Goal: Task Accomplishment & Management: Complete application form

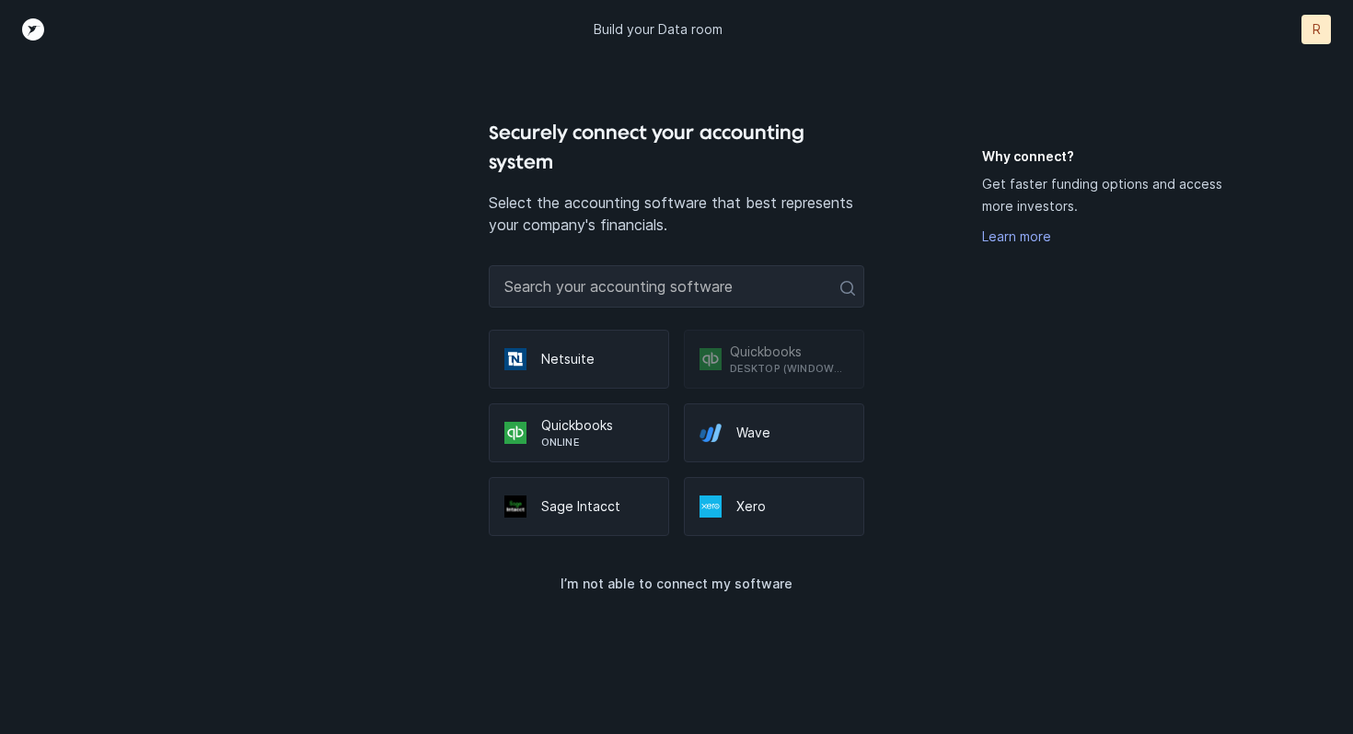
click at [595, 436] on p "Online" at bounding box center [597, 442] width 112 height 15
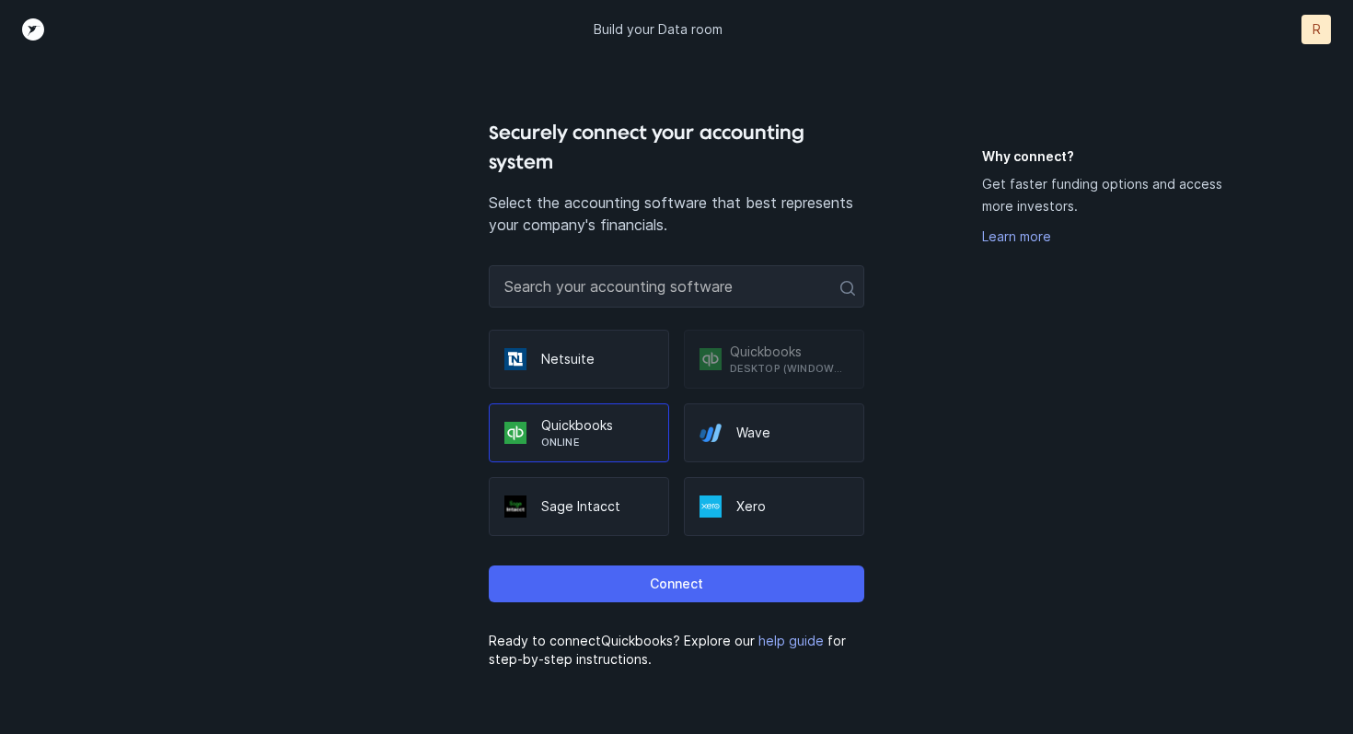
click at [656, 596] on button "Connect" at bounding box center [677, 583] width 376 height 37
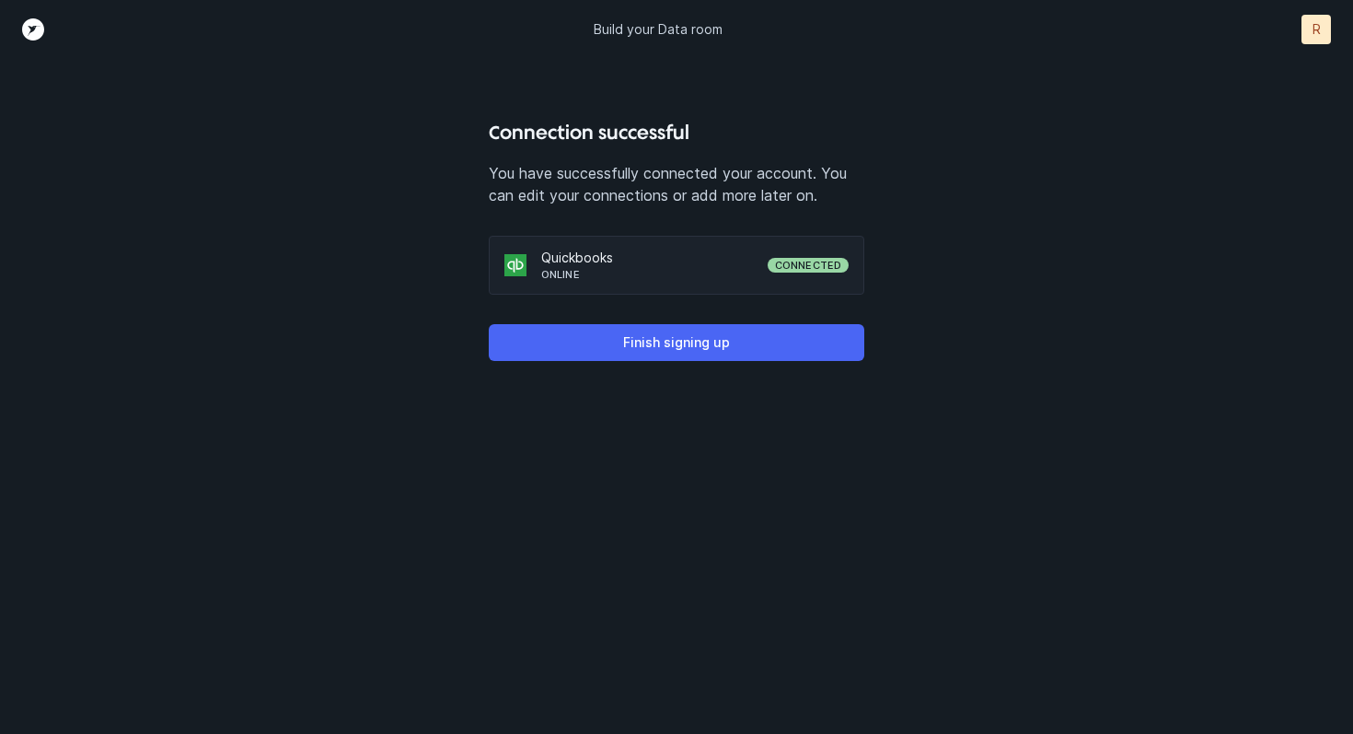
click at [708, 354] on button "Finish signing up" at bounding box center [677, 342] width 376 height 37
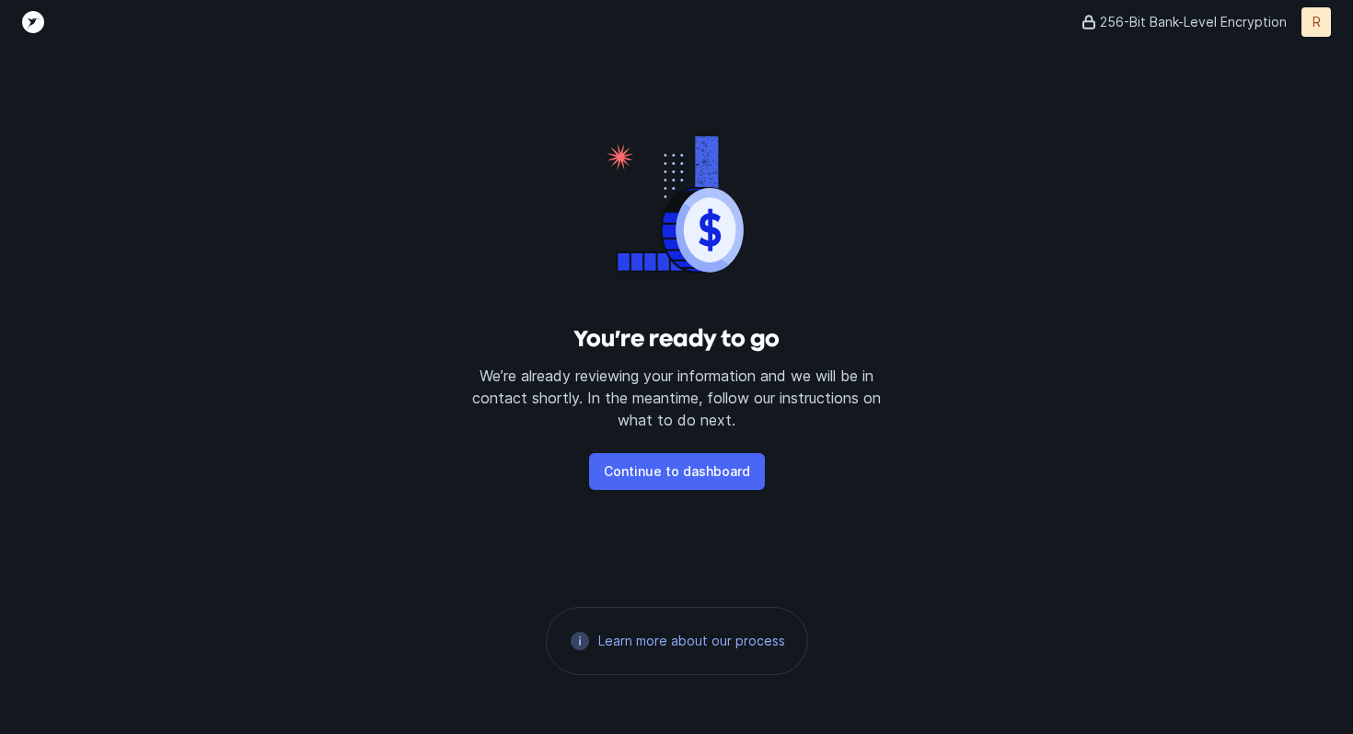
click at [682, 477] on p "Continue to dashboard" at bounding box center [677, 471] width 146 height 22
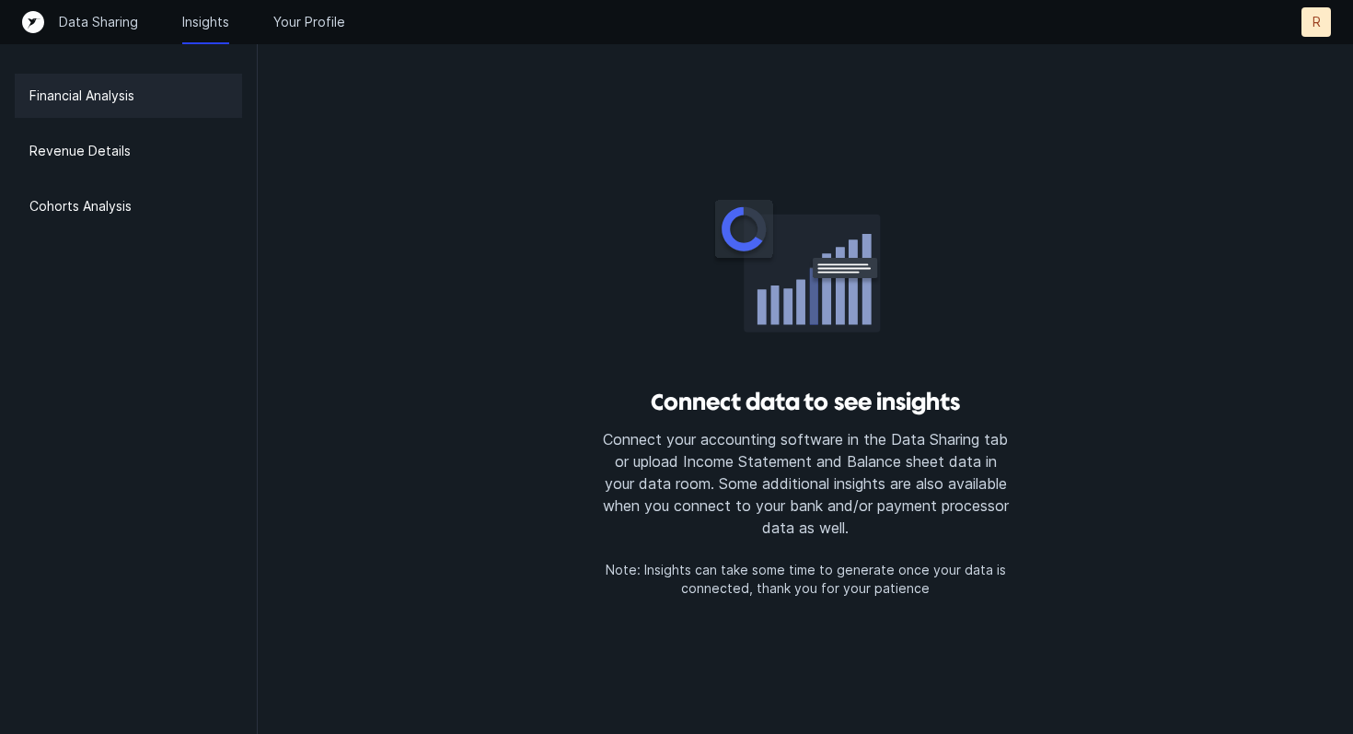
click at [123, 102] on p "Financial Analysis" at bounding box center [81, 96] width 105 height 22
click at [106, 143] on p "Revenue Details" at bounding box center [79, 151] width 101 height 22
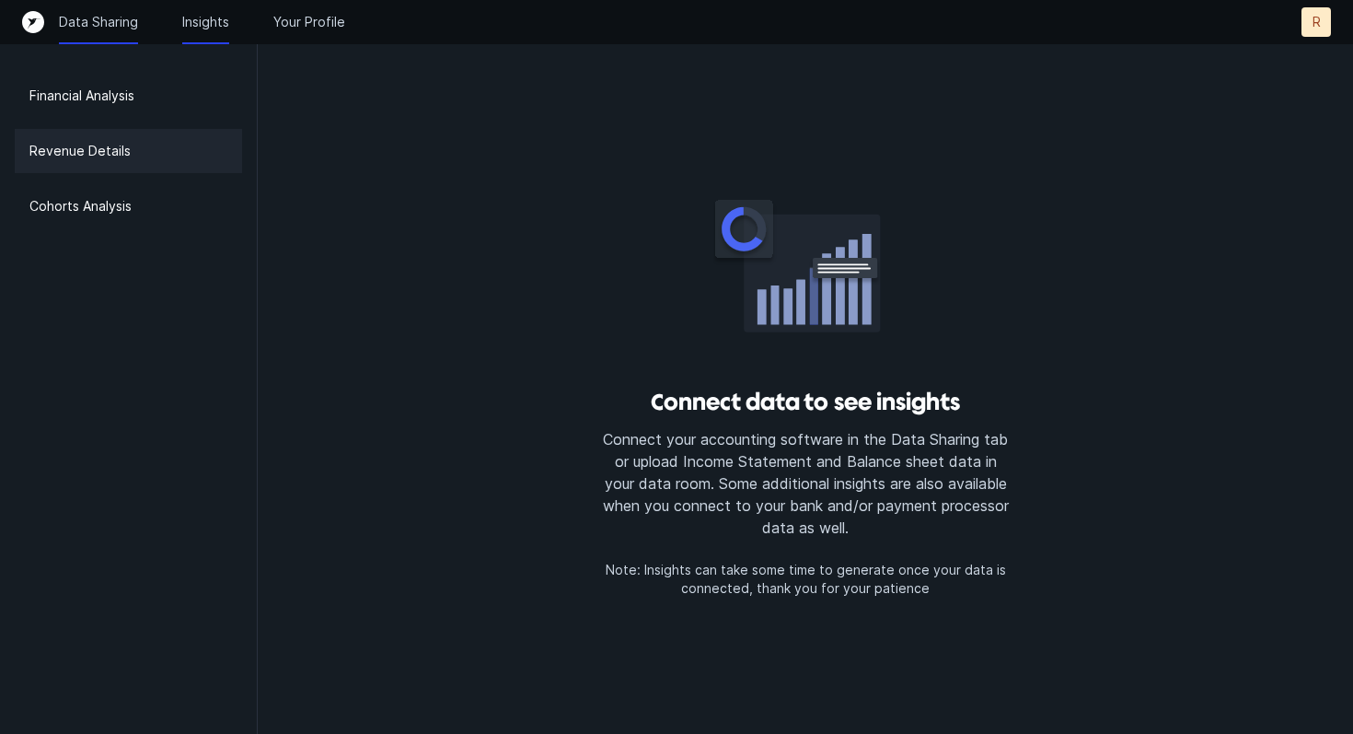
click at [122, 16] on p "Data Sharing" at bounding box center [98, 22] width 79 height 18
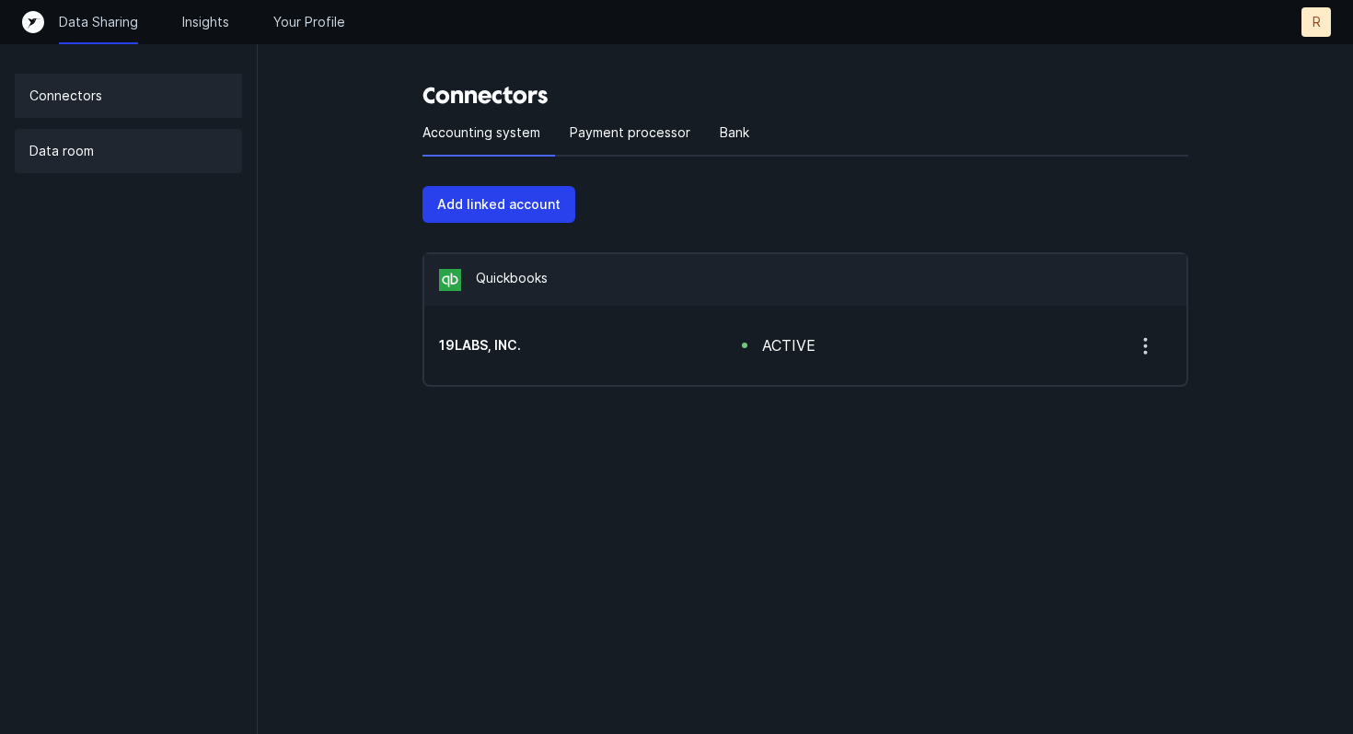
click at [83, 150] on p "Data room" at bounding box center [61, 151] width 64 height 22
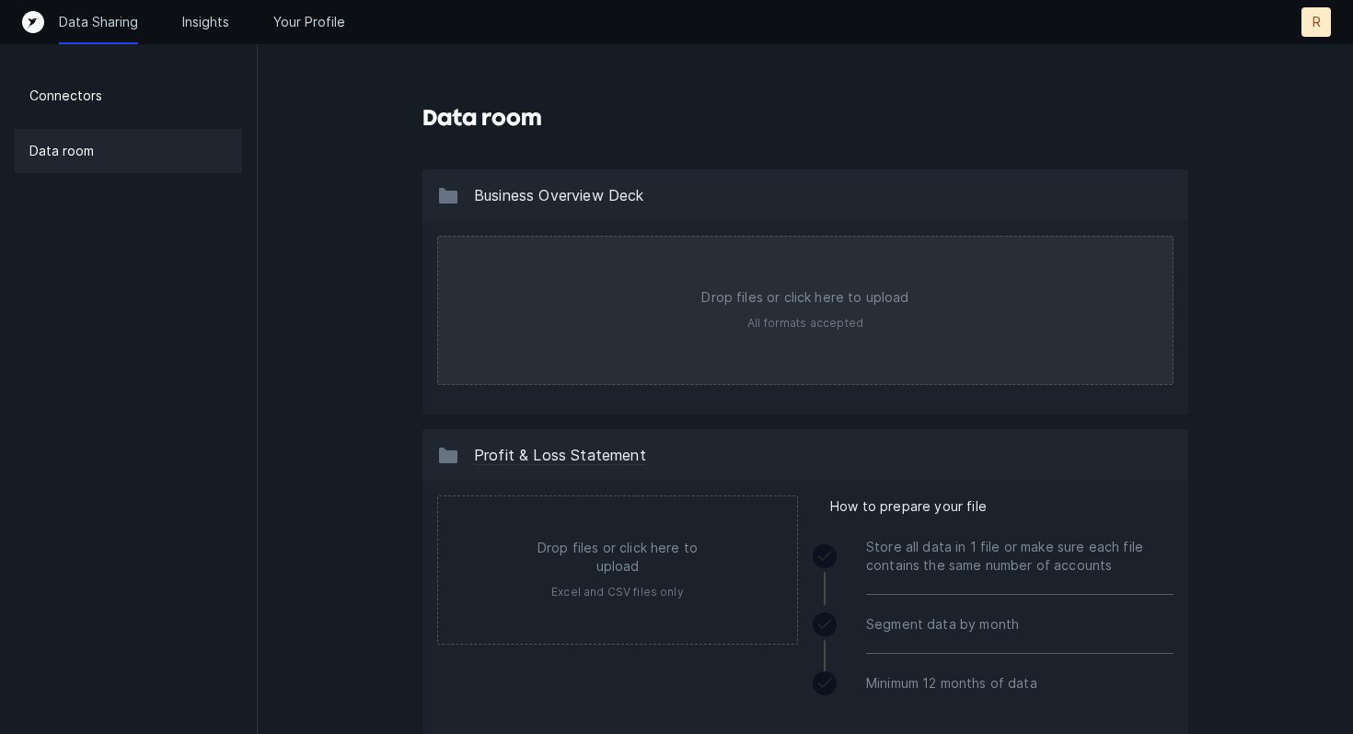
click at [707, 310] on input "file" at bounding box center [805, 310] width 735 height 147
